Goal: Task Accomplishment & Management: Manage account settings

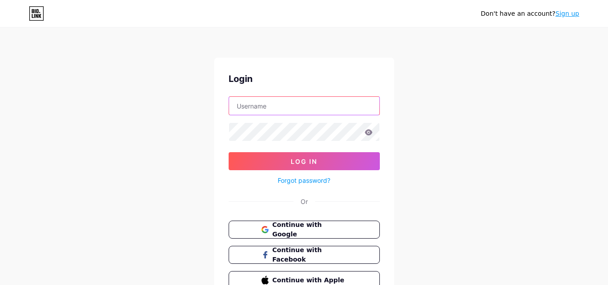
click at [291, 107] on input "text" at bounding box center [304, 106] width 150 height 18
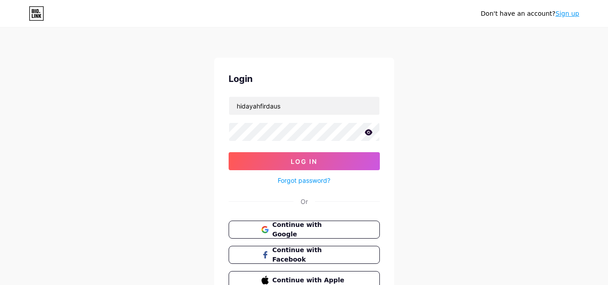
click at [370, 131] on icon at bounding box center [369, 132] width 8 height 6
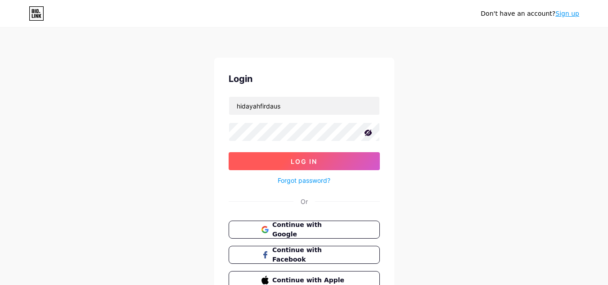
click at [320, 165] on button "Log In" at bounding box center [304, 161] width 151 height 18
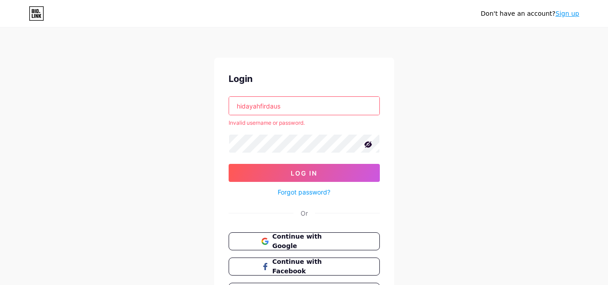
click at [324, 107] on input "hidayahfirdaus" at bounding box center [304, 106] width 150 height 18
drag, startPoint x: 324, startPoint y: 107, endPoint x: 243, endPoint y: 109, distance: 81.1
click at [243, 109] on input "hidayahfirdaus" at bounding box center [304, 106] width 150 height 18
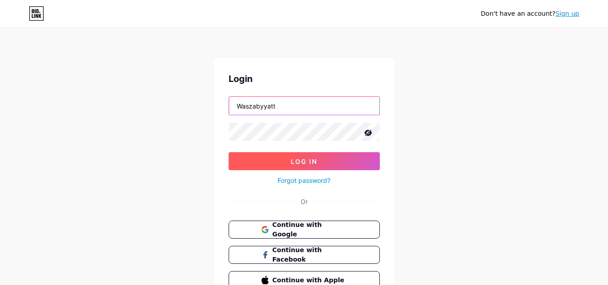
type input "Waszabyyatt"
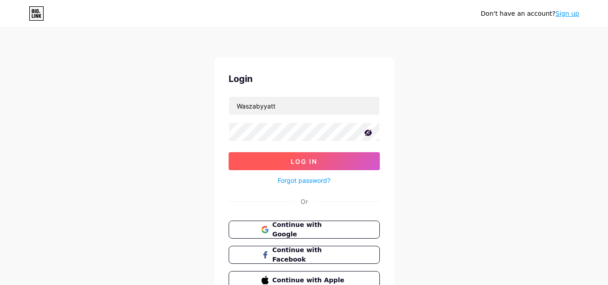
click at [288, 157] on button "Log In" at bounding box center [304, 161] width 151 height 18
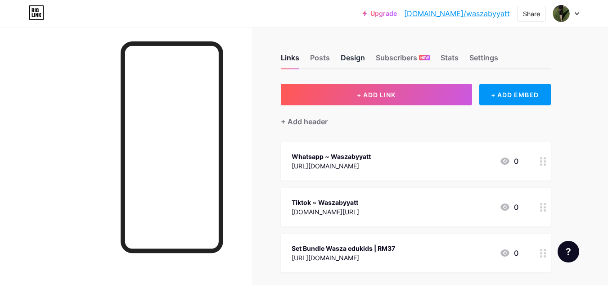
click at [354, 54] on div "Design" at bounding box center [353, 60] width 24 height 16
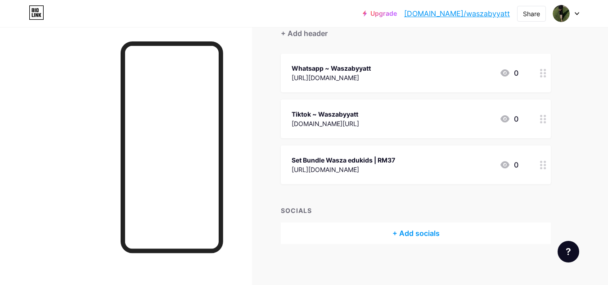
scroll to position [92, 0]
